Goal: Transaction & Acquisition: Purchase product/service

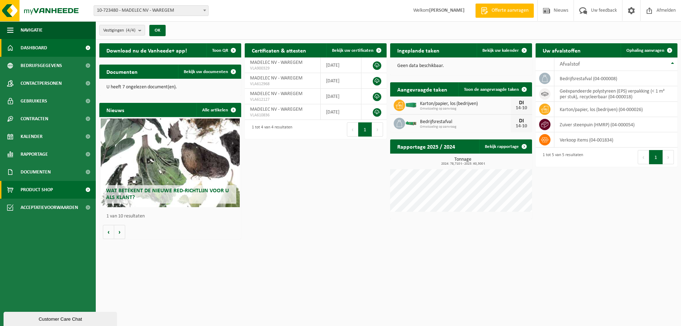
click at [55, 189] on link "Product Shop" at bounding box center [48, 190] width 96 height 18
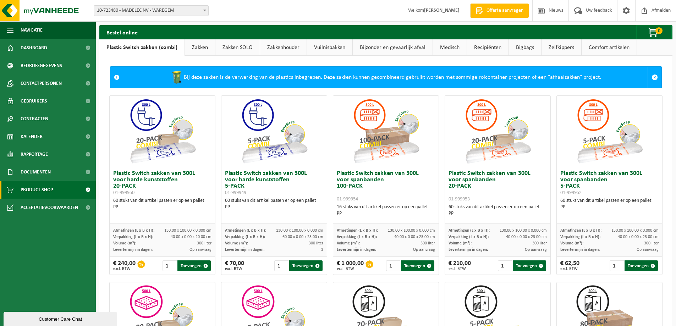
click at [525, 49] on link "Bigbags" at bounding box center [525, 47] width 32 height 16
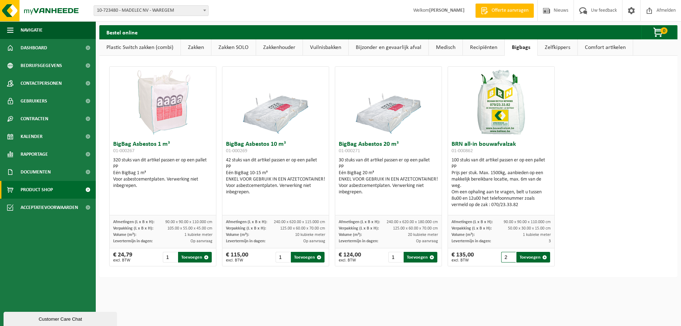
click at [508, 255] on input "2" at bounding box center [508, 257] width 15 height 11
click at [524, 259] on button "Toevoegen" at bounding box center [533, 257] width 34 height 11
type input "1"
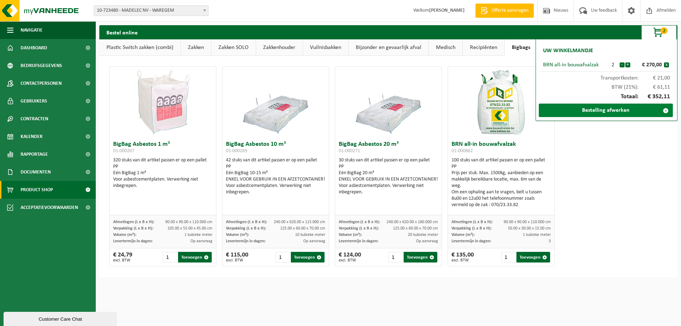
click at [614, 109] on link "Bestelling afwerken" at bounding box center [606, 110] width 134 height 13
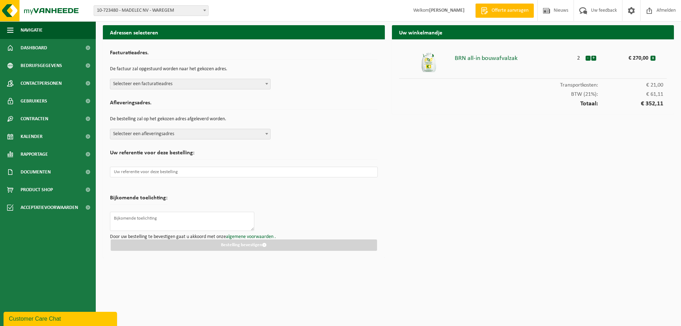
click at [143, 82] on span "Selecteer een facturatieadres" at bounding box center [190, 84] width 160 height 10
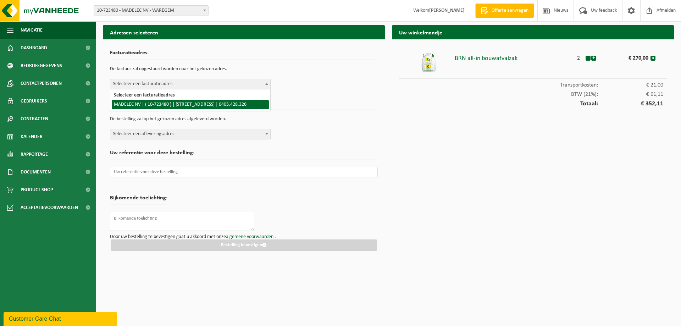
select select "12724"
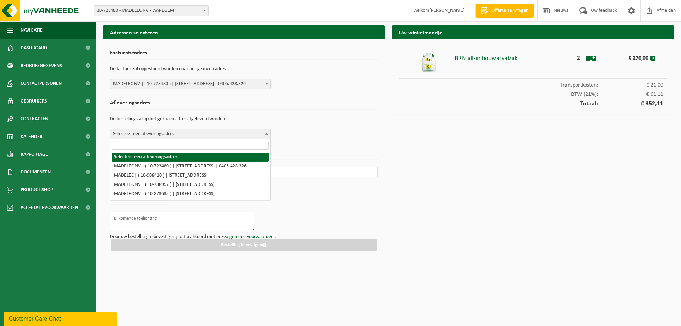
click at [147, 134] on span "Selecteer een afleveringsadres" at bounding box center [190, 134] width 160 height 10
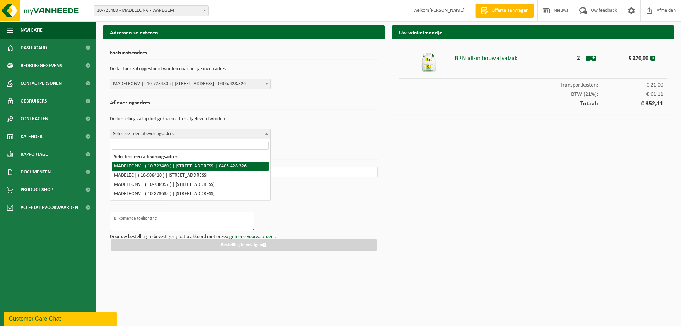
select select "12724"
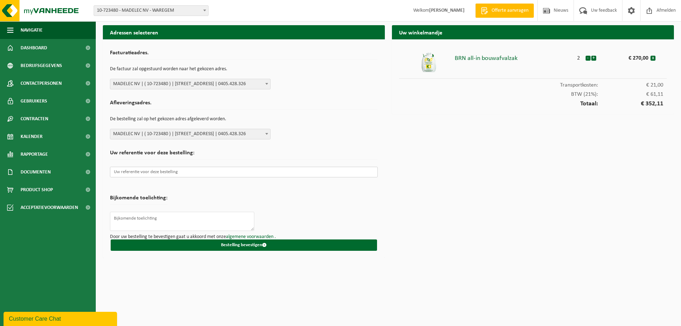
click at [147, 173] on input "text" at bounding box center [244, 172] width 268 height 11
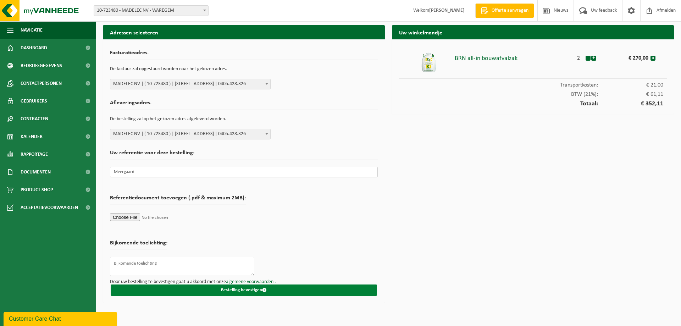
type input "Meergaard"
click at [233, 289] on button "Bestelling bevestigen" at bounding box center [244, 289] width 266 height 11
